Goal: Task Accomplishment & Management: Manage account settings

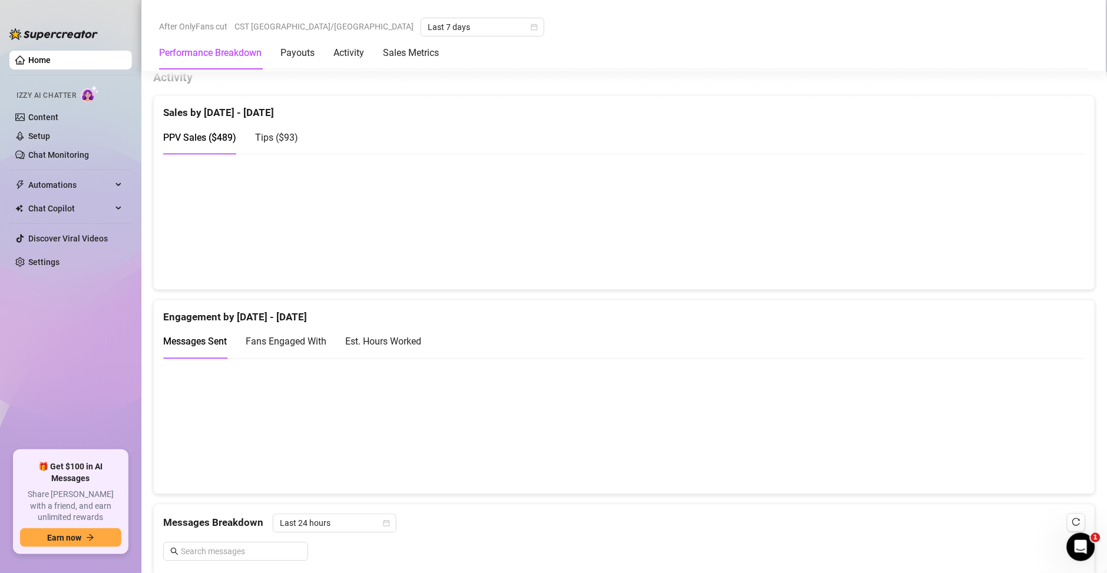
scroll to position [562, 0]
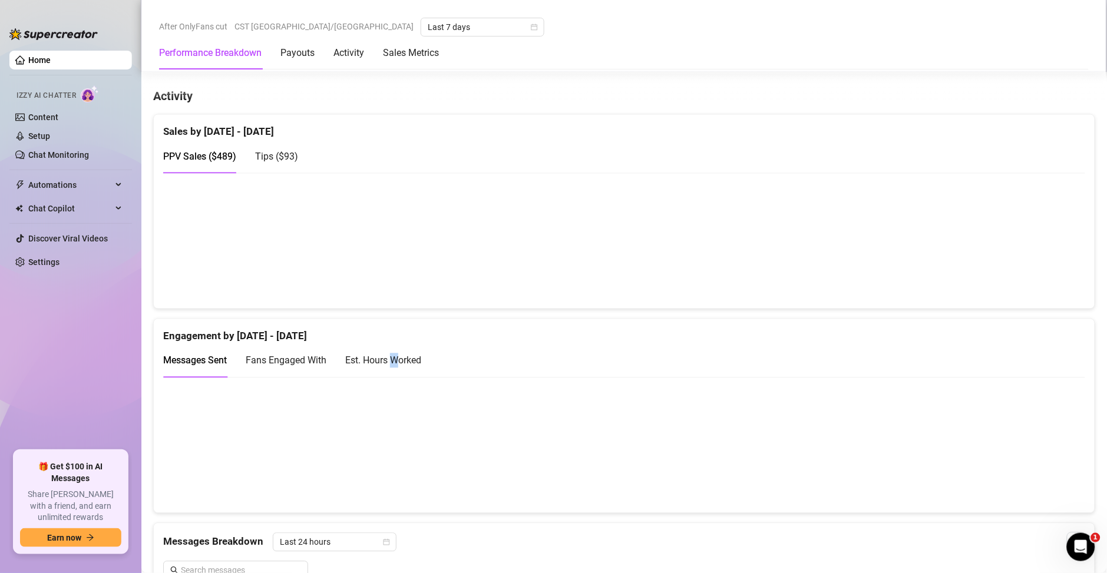
click at [396, 346] on div "Est. Hours Worked" at bounding box center [383, 361] width 76 height 34
click at [47, 117] on link "Content" at bounding box center [43, 116] width 30 height 9
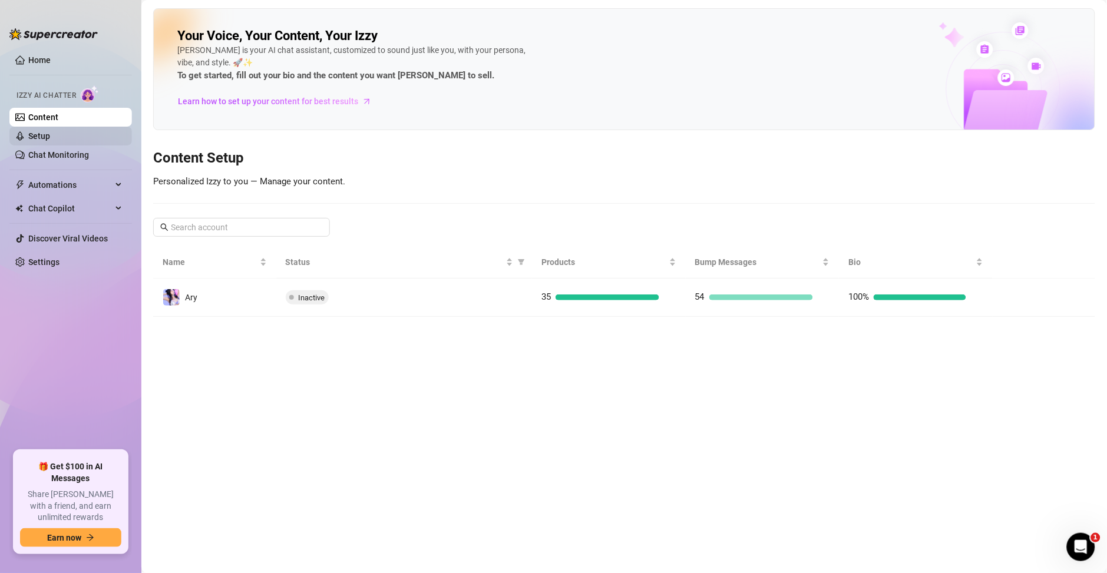
click at [50, 141] on link "Setup" at bounding box center [39, 135] width 22 height 9
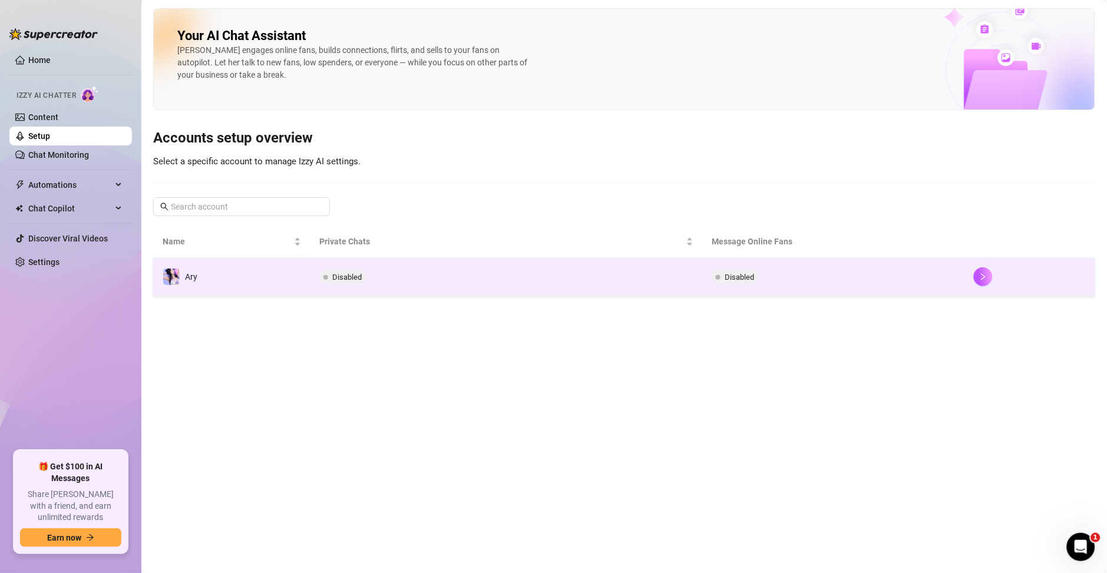
click at [640, 273] on td "Disabled" at bounding box center [506, 277] width 392 height 38
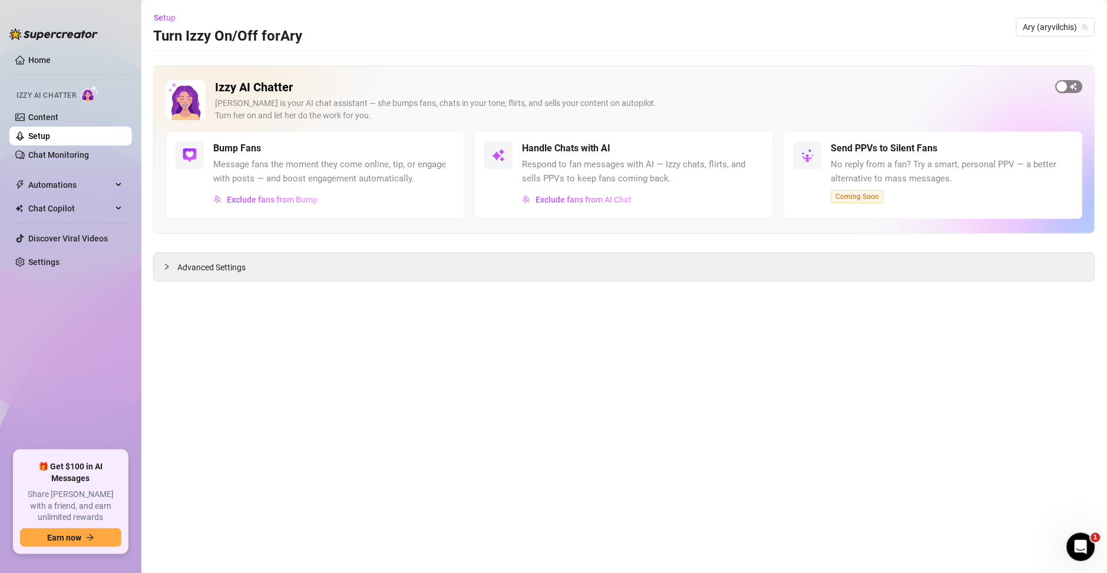
click at [1058, 83] on div "button" at bounding box center [1061, 86] width 11 height 11
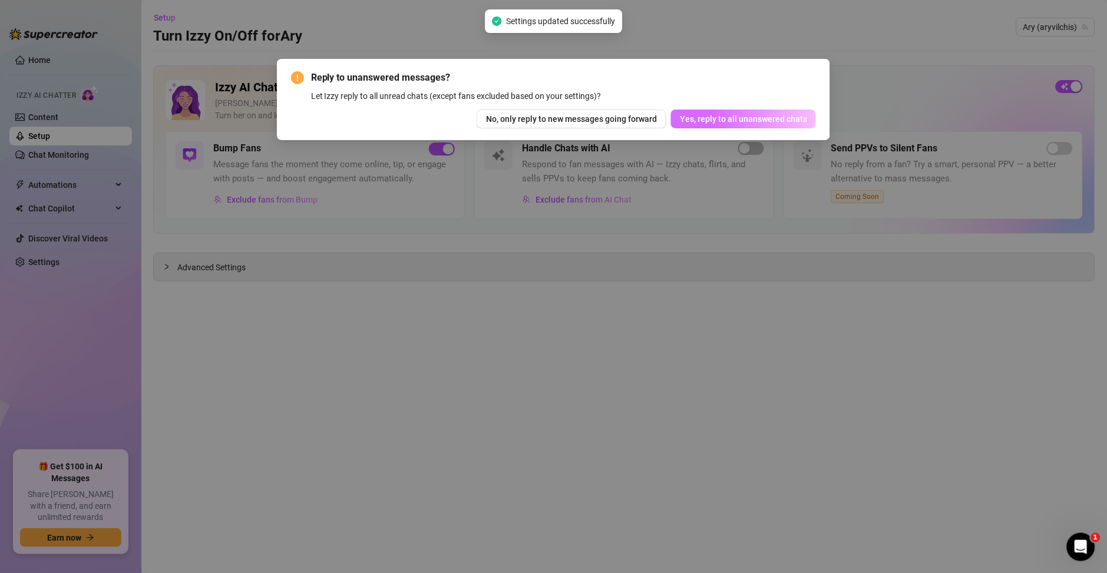
click at [748, 119] on span "Yes, reply to all unanswered chats" at bounding box center [743, 118] width 127 height 9
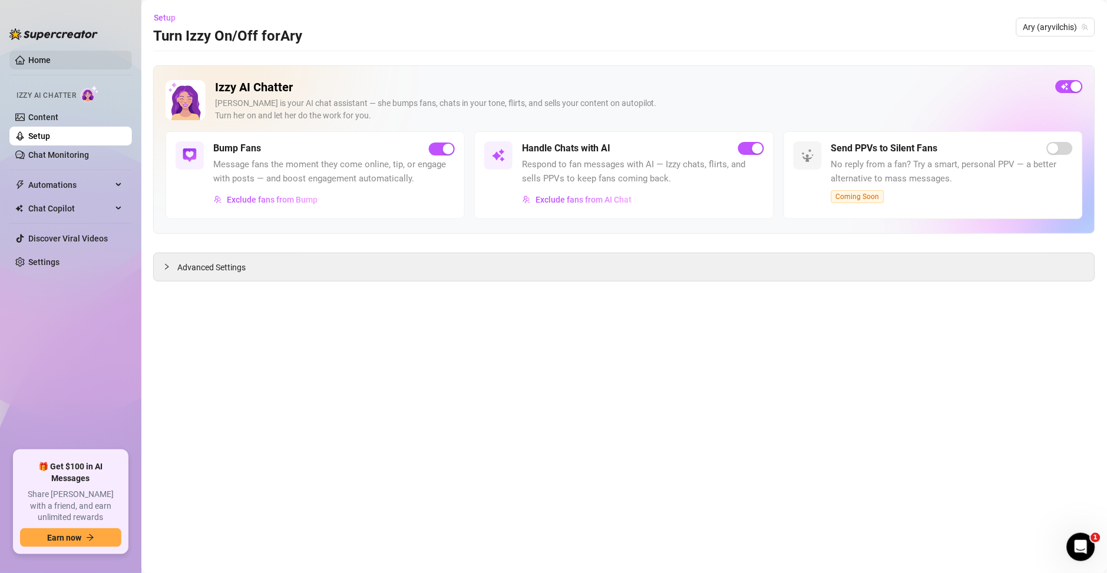
click at [38, 55] on link "Home" at bounding box center [39, 59] width 22 height 9
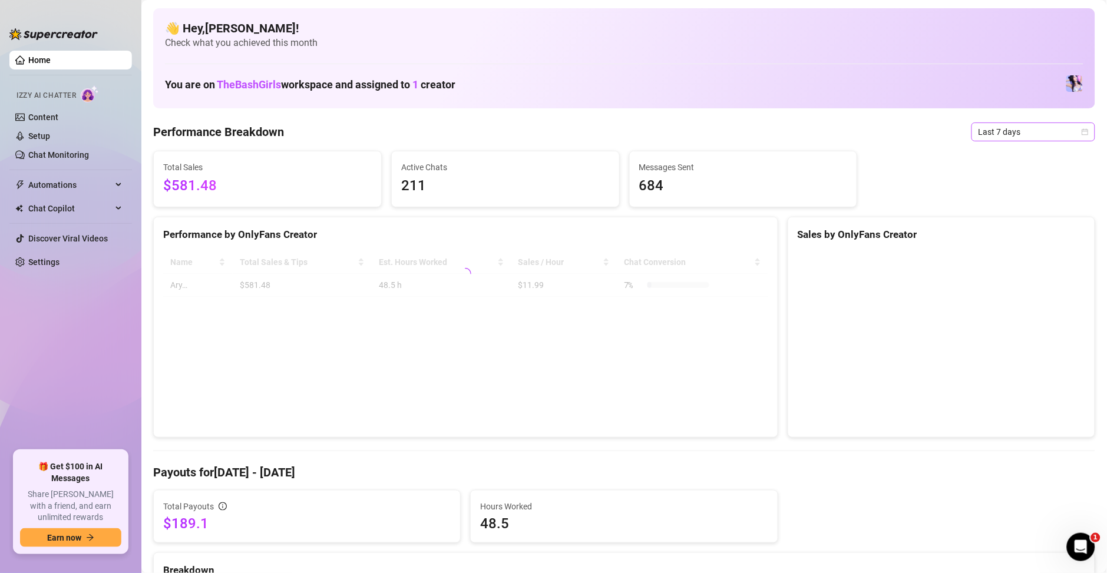
click at [978, 134] on span "Last 7 days" at bounding box center [1033, 132] width 110 height 18
click at [980, 233] on div "Custom date" at bounding box center [1019, 230] width 105 height 13
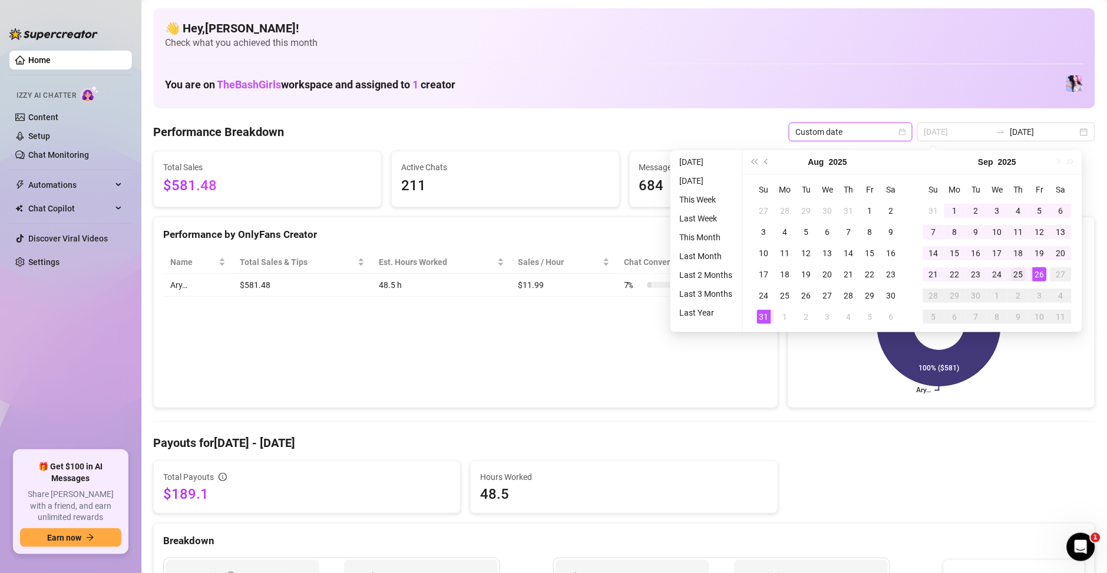
click at [952, 207] on div "1" at bounding box center [955, 211] width 14 height 14
type input "[DATE]"
click at [1031, 274] on td "26" at bounding box center [1039, 274] width 21 height 21
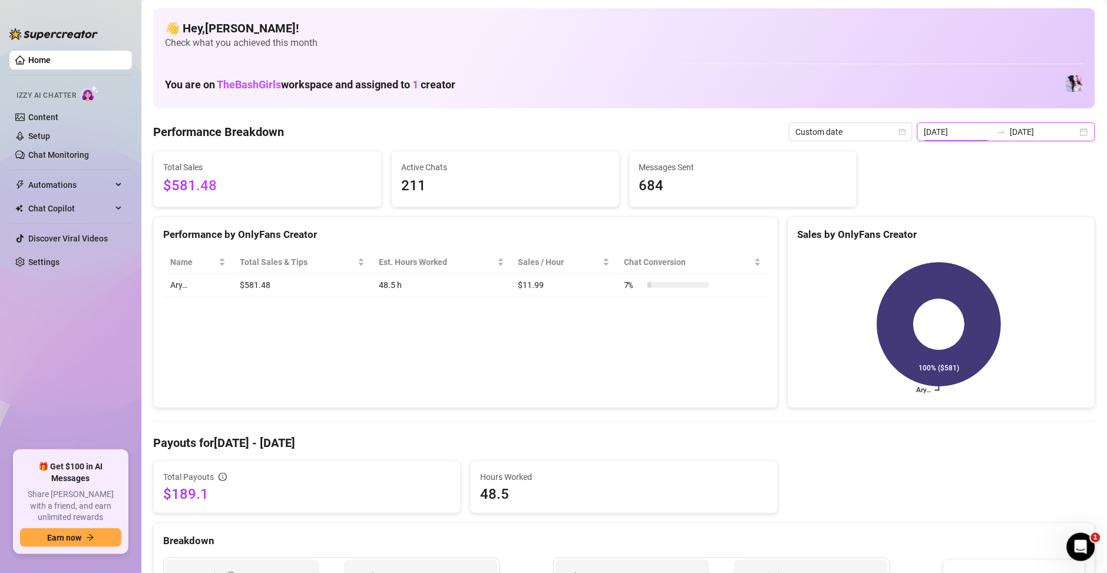
click at [965, 135] on input "[DATE]" at bounding box center [957, 131] width 67 height 13
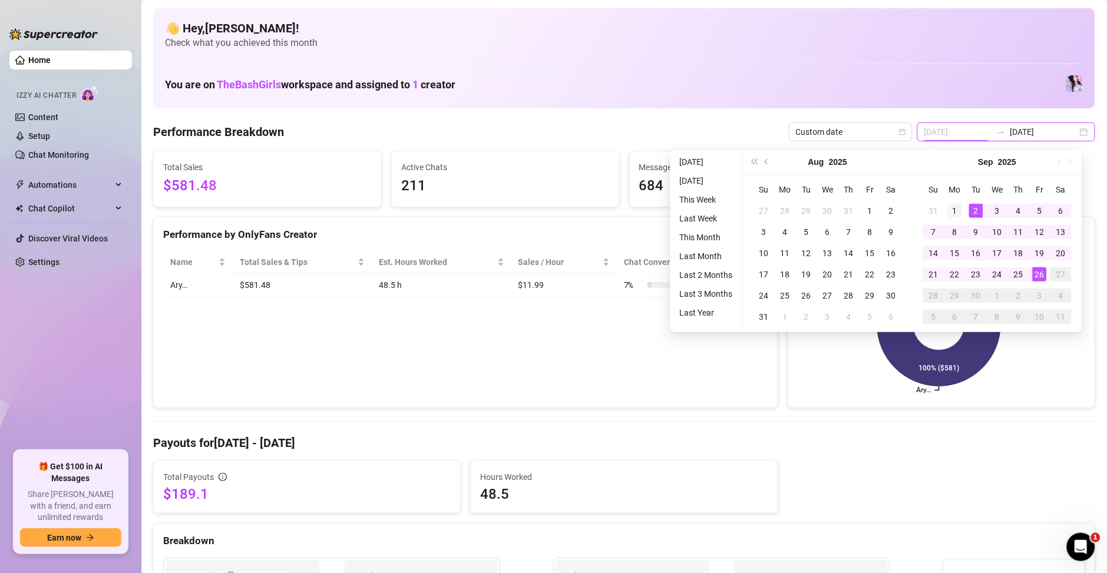
type input "[DATE]"
click at [958, 211] on div "1" at bounding box center [955, 211] width 14 height 14
type input "[DATE]"
click at [1040, 274] on div "26" at bounding box center [1039, 274] width 14 height 14
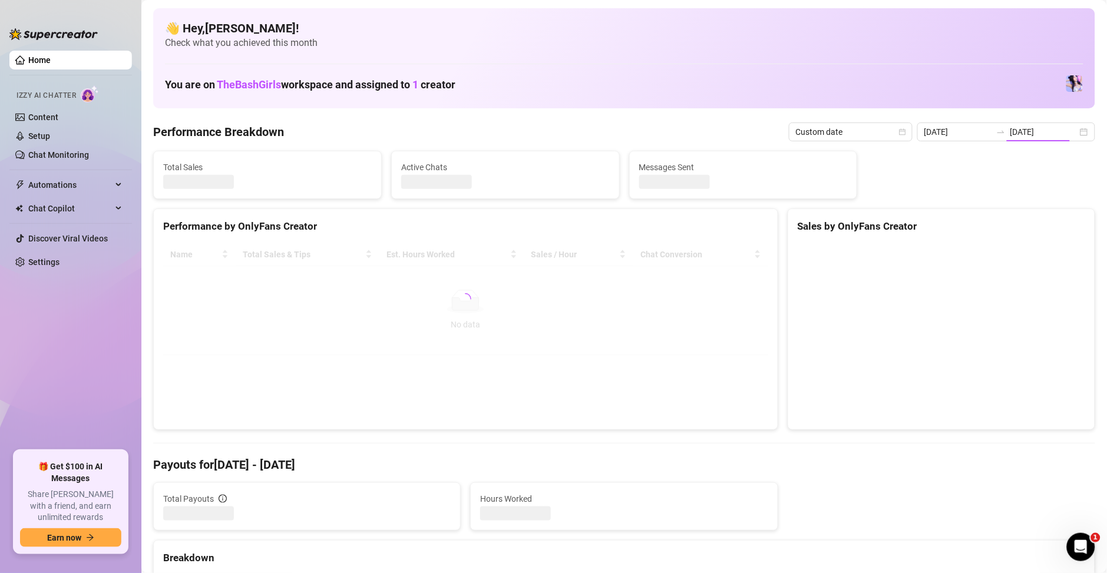
type input "[DATE]"
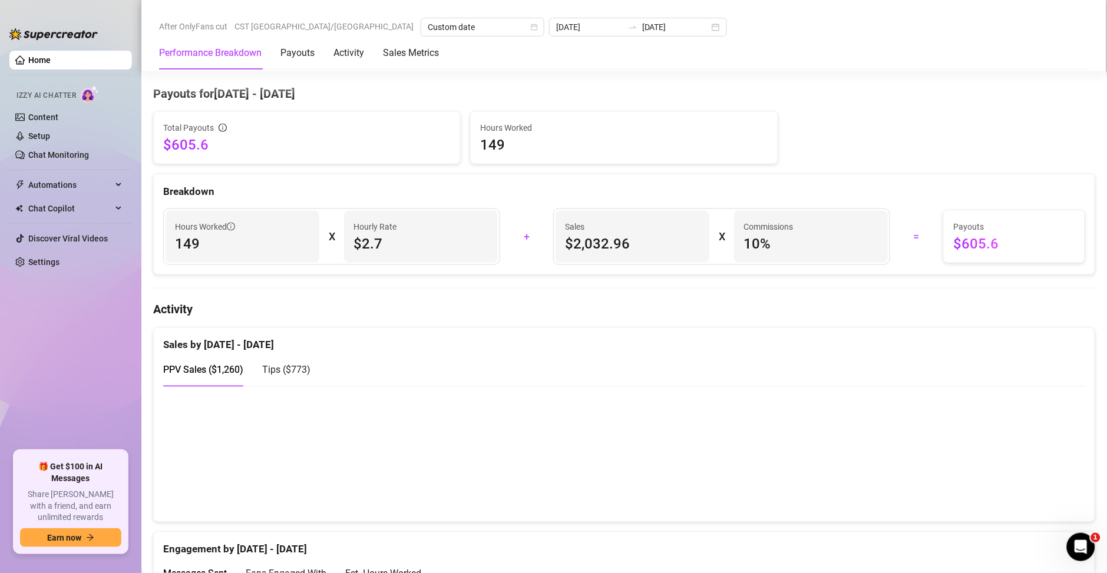
scroll to position [339, 0]
